Goal: Find specific page/section: Find specific page/section

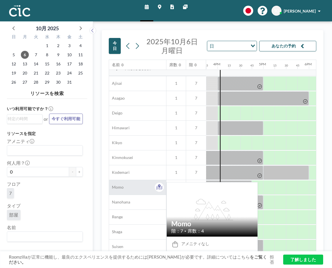
scroll to position [200, 719]
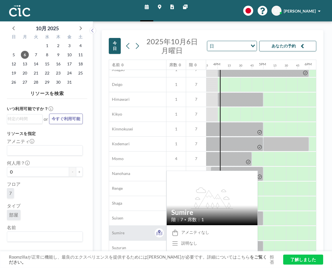
drag, startPoint x: 134, startPoint y: 228, endPoint x: 123, endPoint y: 238, distance: 14.5
click at [123, 238] on div "Sumire" at bounding box center [137, 233] width 57 height 15
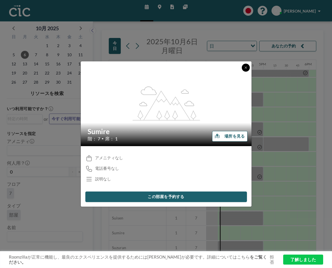
click at [247, 66] on button at bounding box center [246, 68] width 8 height 8
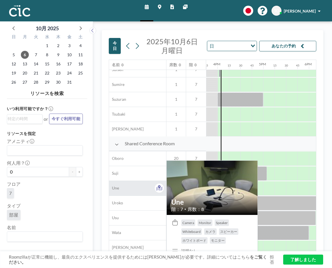
scroll to position [354, 719]
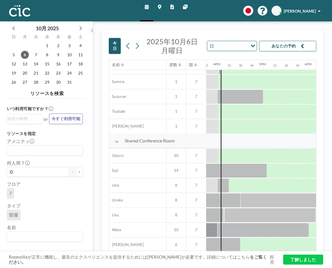
click at [302, 260] on link "了解しました" at bounding box center [303, 260] width 40 height 10
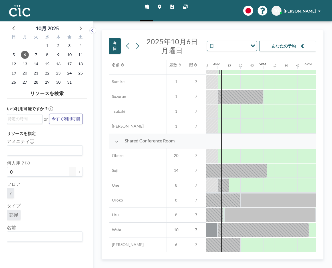
click at [135, 140] on span "Shared Conference Room" at bounding box center [150, 141] width 50 height 6
click at [148, 139] on span "Shared Conference Room" at bounding box center [150, 141] width 50 height 6
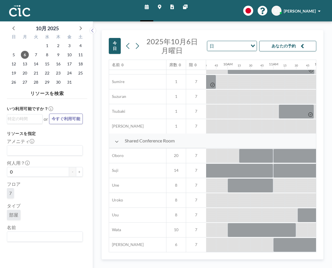
scroll to position [354, 493]
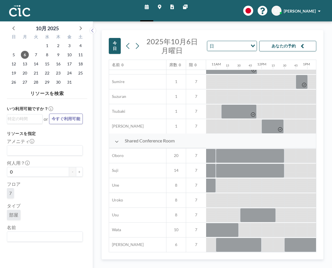
click at [252, 47] on icon "Search for option" at bounding box center [253, 46] width 4 height 3
click at [237, 65] on li "週" at bounding box center [231, 64] width 49 height 8
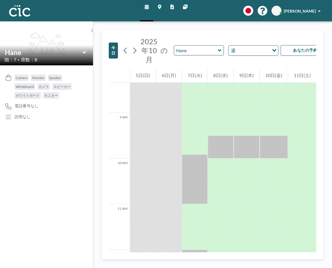
scroll to position [485, 0]
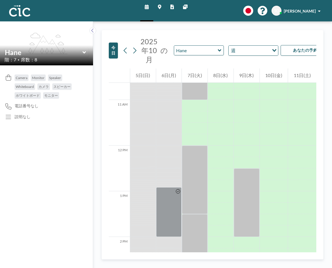
click at [218, 51] on icon at bounding box center [219, 50] width 3 height 2
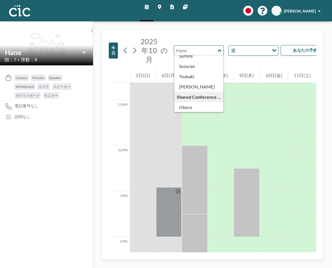
scroll to position [263, 0]
type input "Oboro"
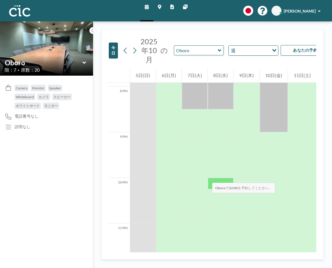
scroll to position [913, 0]
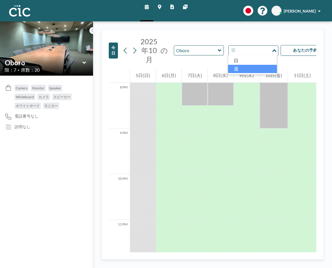
click at [274, 49] on icon "Search for option" at bounding box center [274, 50] width 4 height 3
click at [253, 59] on li "日" at bounding box center [252, 61] width 49 height 8
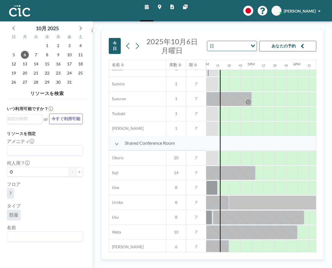
scroll to position [354, 731]
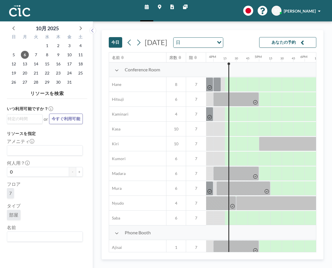
scroll to position [0, 731]
